Goal: Task Accomplishment & Management: Use online tool/utility

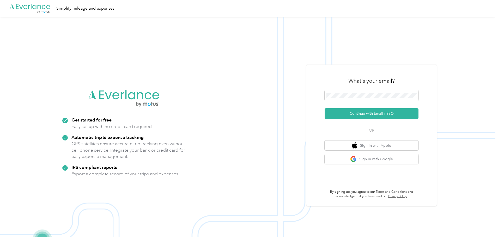
click at [105, 55] on img at bounding box center [247, 135] width 495 height 237
click at [372, 99] on span at bounding box center [371, 95] width 94 height 11
click at [367, 114] on button "Continue with Email / SSO" at bounding box center [371, 113] width 94 height 11
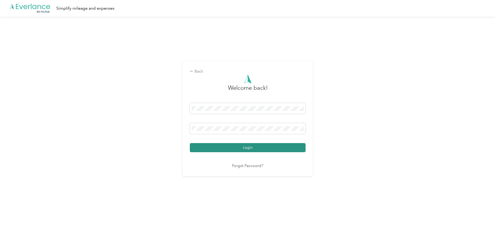
click at [270, 147] on button "Login" at bounding box center [248, 147] width 116 height 9
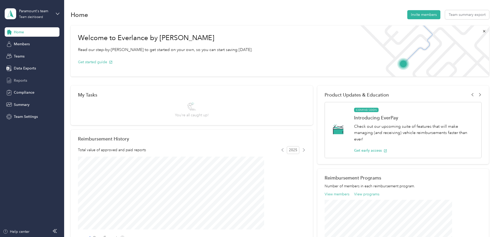
click at [20, 82] on span "Reports" at bounding box center [20, 80] width 13 height 5
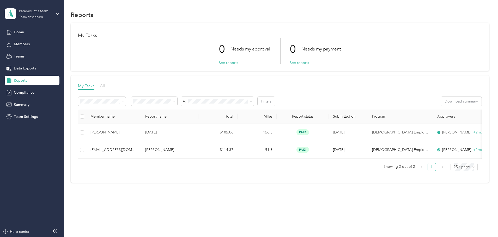
click at [26, 18] on div "Team dashboard" at bounding box center [31, 17] width 24 height 3
click at [35, 55] on div "Personal dashboard" at bounding box center [25, 54] width 33 height 5
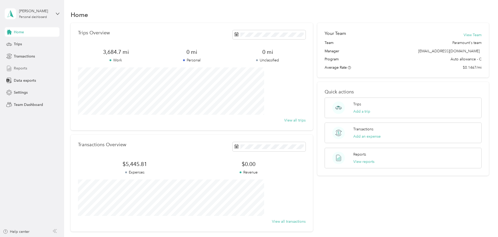
click at [27, 69] on div "Reports" at bounding box center [32, 68] width 55 height 9
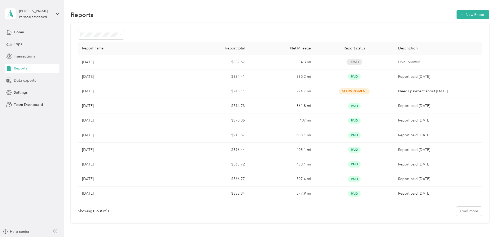
click at [27, 80] on span "Data exports" at bounding box center [25, 80] width 22 height 5
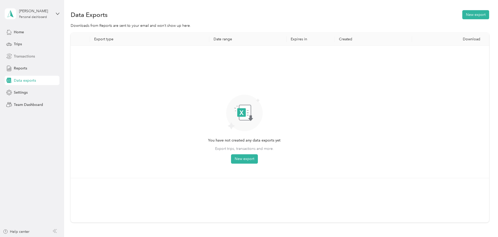
click at [21, 57] on span "Transactions" at bounding box center [24, 56] width 21 height 5
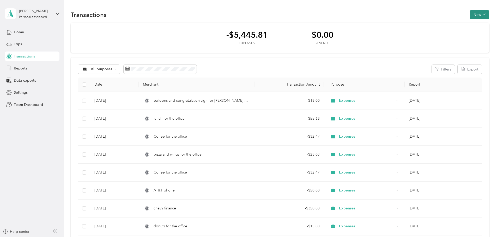
click at [470, 15] on button "New" at bounding box center [479, 14] width 19 height 9
click at [440, 24] on span "Expense" at bounding box center [442, 24] width 14 height 5
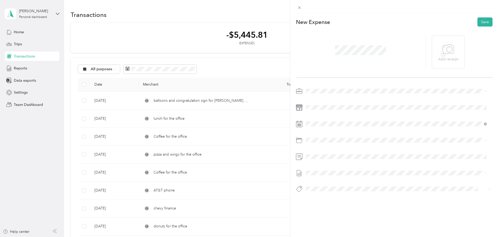
click at [323, 111] on li "Expenses" at bounding box center [396, 109] width 184 height 9
click at [322, 171] on div "29" at bounding box center [323, 171] width 7 height 7
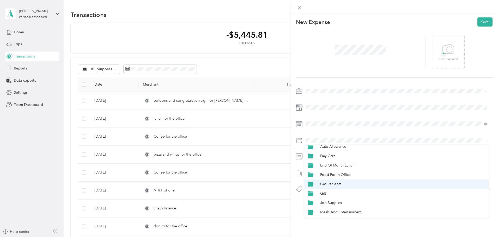
scroll to position [26, 0]
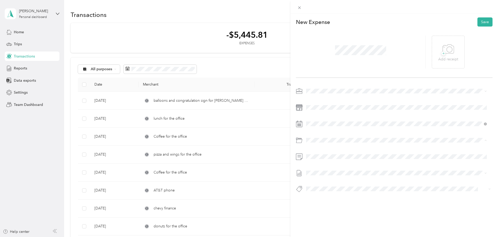
click at [329, 183] on div "Gift" at bounding box center [402, 181] width 165 height 5
drag, startPoint x: 373, startPoint y: 105, endPoint x: 317, endPoint y: 104, distance: 55.3
click at [316, 104] on span at bounding box center [398, 107] width 188 height 8
click at [301, 105] on div at bounding box center [394, 107] width 196 height 8
click at [317, 189] on span "[DATE]" at bounding box center [311, 190] width 11 height 5
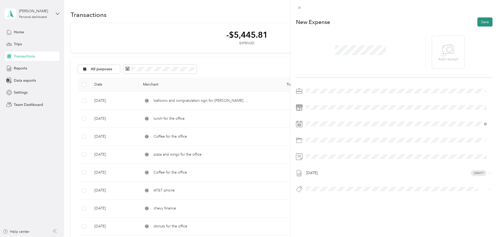
click at [477, 21] on button "Save" at bounding box center [484, 21] width 15 height 9
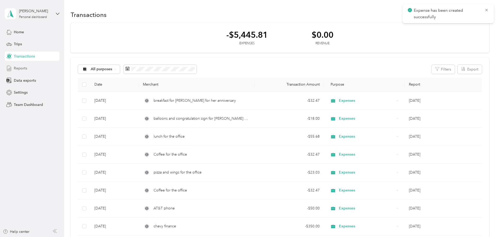
click at [22, 67] on span "Reports" at bounding box center [20, 68] width 13 height 5
